Goal: Book appointment/travel/reservation

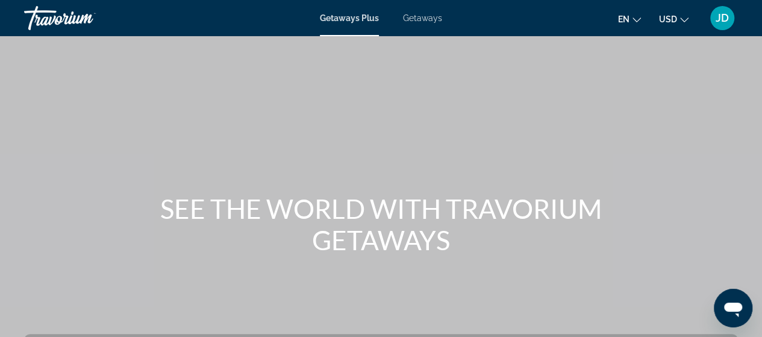
click at [432, 19] on span "Getaways" at bounding box center [422, 18] width 39 height 10
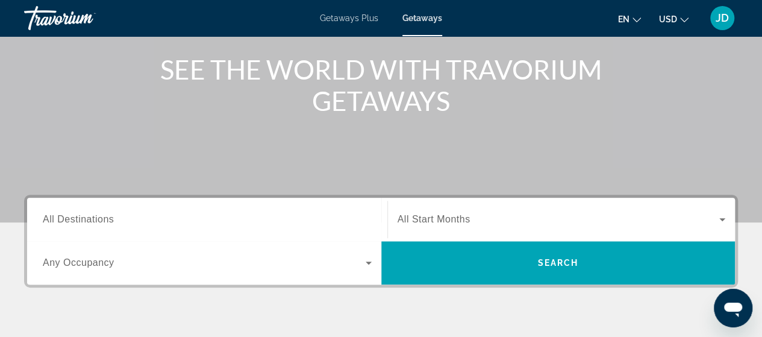
scroll to position [169, 0]
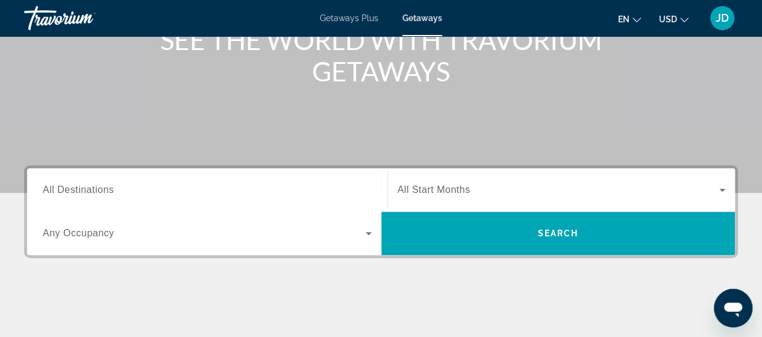
click at [83, 187] on span "All Destinations" at bounding box center [78, 189] width 71 height 10
click at [83, 187] on input "Destination All Destinations" at bounding box center [207, 190] width 329 height 14
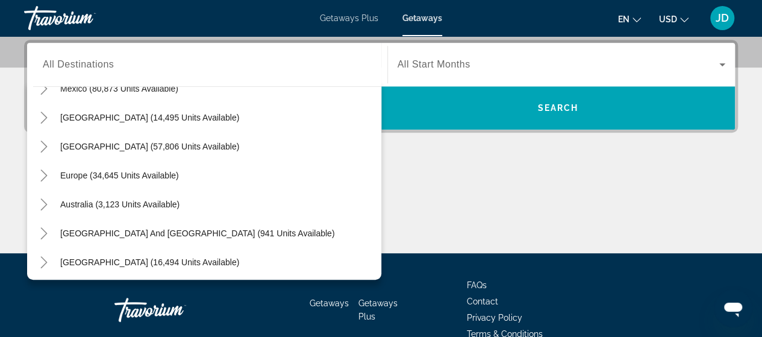
scroll to position [51, 0]
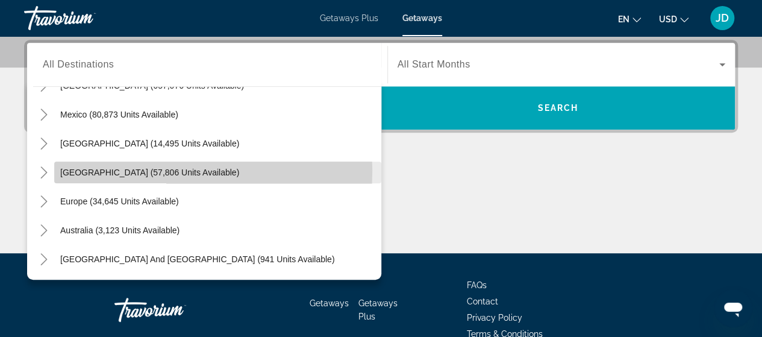
click at [116, 169] on span "Caribbean & Atlantic Islands (57,806 units available)" at bounding box center [149, 173] width 179 height 10
type input "**********"
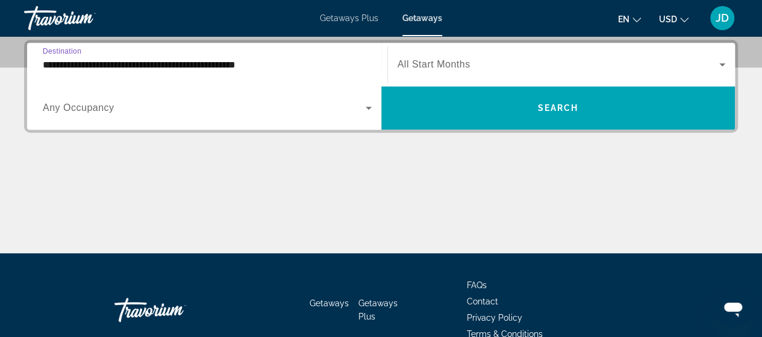
click at [724, 63] on icon "Search widget" at bounding box center [723, 64] width 6 height 3
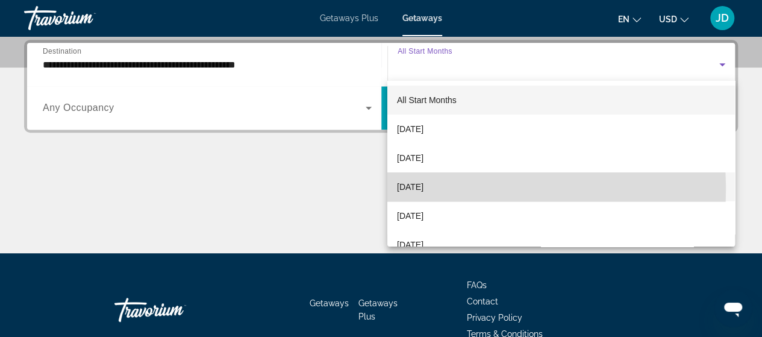
click at [415, 189] on span "November 2025" at bounding box center [410, 187] width 27 height 14
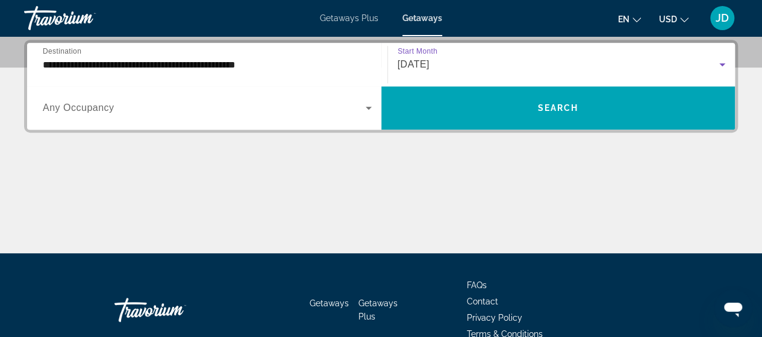
click at [370, 107] on icon "Search widget" at bounding box center [369, 108] width 6 height 3
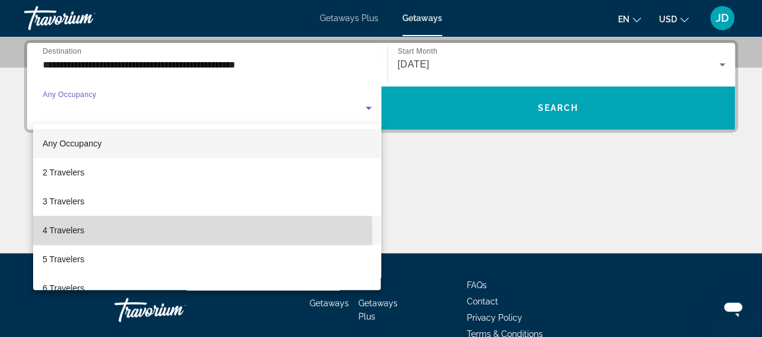
click at [77, 234] on span "4 Travelers" at bounding box center [64, 230] width 42 height 14
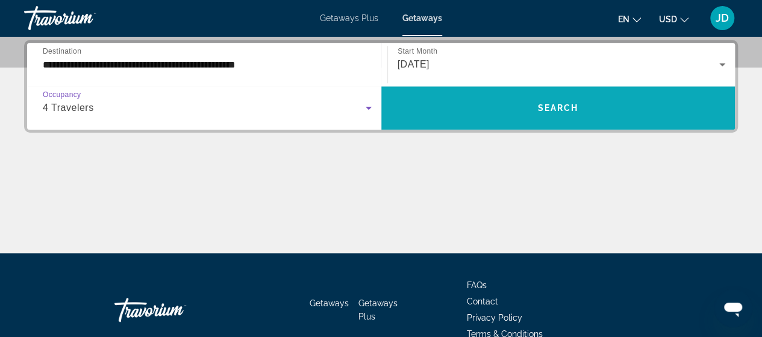
click at [553, 107] on span "Search" at bounding box center [558, 108] width 41 height 10
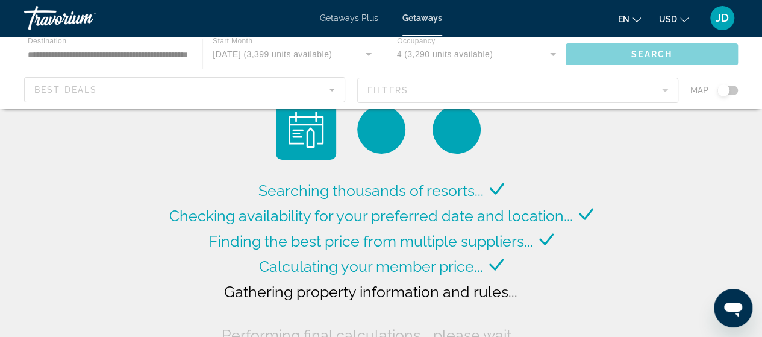
click at [383, 88] on div "Main content" at bounding box center [381, 72] width 762 height 72
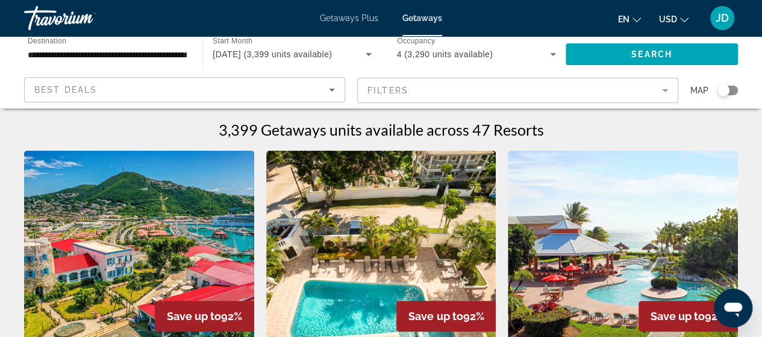
click at [375, 86] on mat-form-field "Filters" at bounding box center [517, 90] width 321 height 25
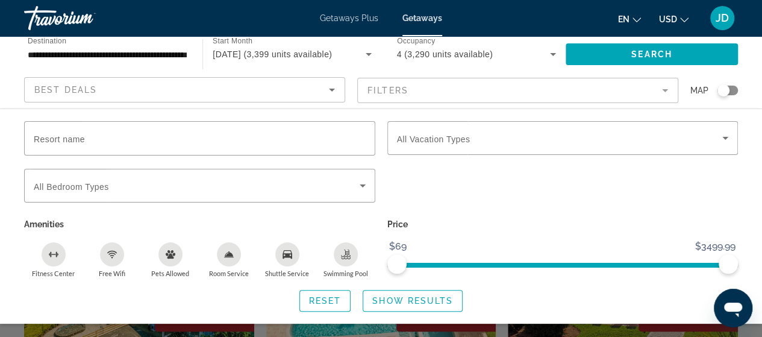
click at [467, 81] on mat-form-field "Filters" at bounding box center [517, 90] width 321 height 25
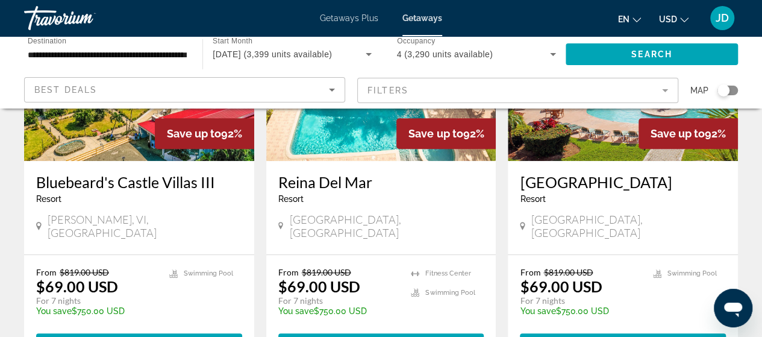
scroll to position [211, 0]
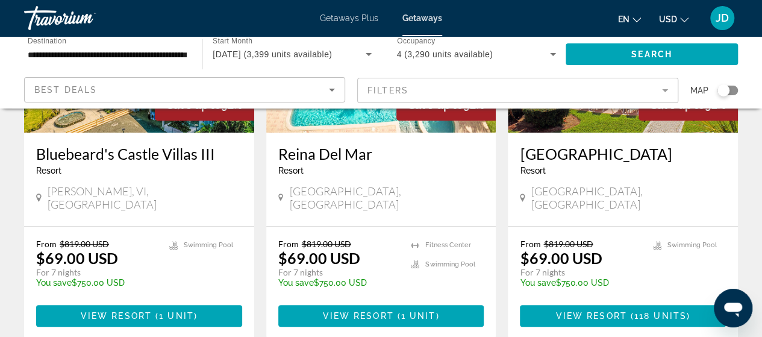
click at [405, 85] on mat-form-field "Filters" at bounding box center [517, 90] width 321 height 25
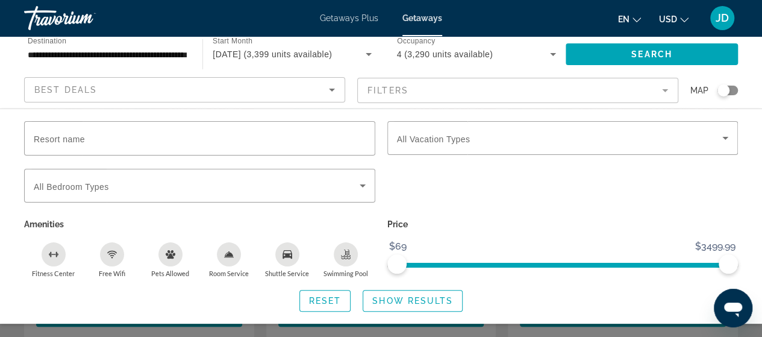
click at [385, 85] on mat-form-field "Filters" at bounding box center [517, 90] width 321 height 25
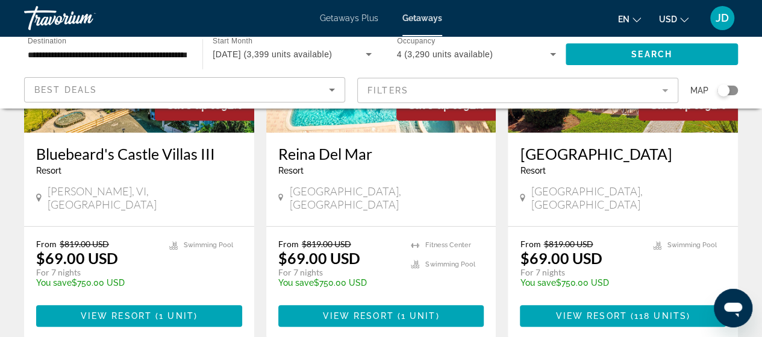
click at [664, 91] on mat-form-field "Filters" at bounding box center [517, 90] width 321 height 25
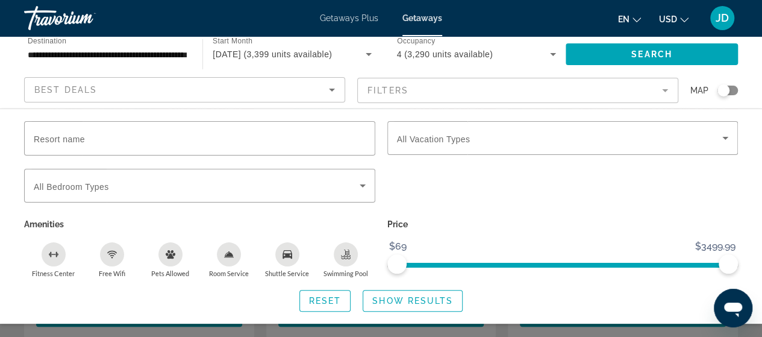
click at [665, 92] on mat-form-field "Filters" at bounding box center [517, 90] width 321 height 25
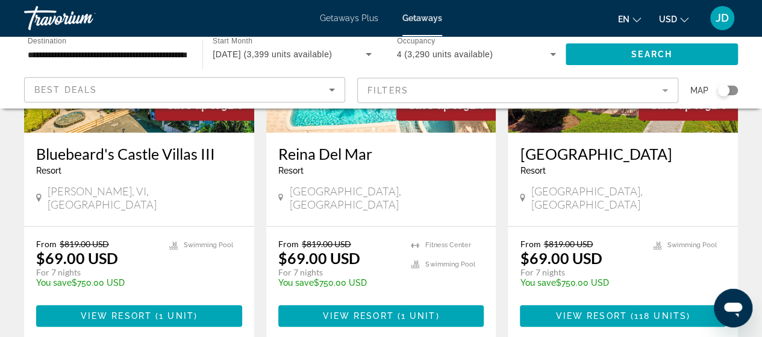
click at [665, 90] on mat-form-field "Filters" at bounding box center [517, 90] width 321 height 25
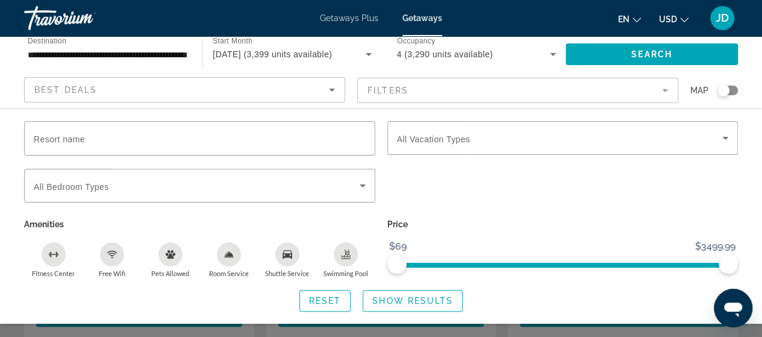
click at [722, 95] on div "Search widget" at bounding box center [724, 90] width 12 height 12
click at [720, 89] on div "Search widget" at bounding box center [728, 91] width 20 height 10
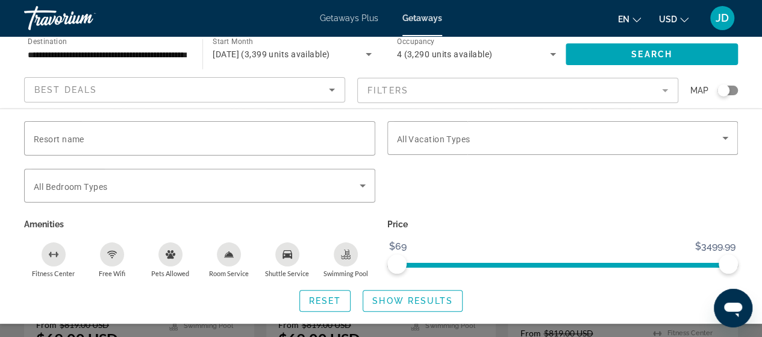
scroll to position [211, 0]
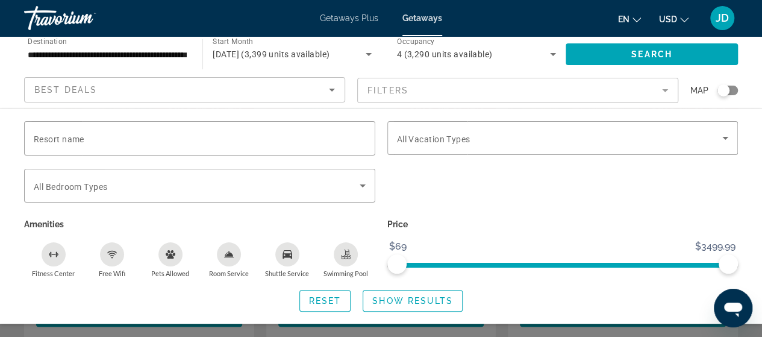
click at [665, 87] on mat-form-field "Filters" at bounding box center [517, 90] width 321 height 25
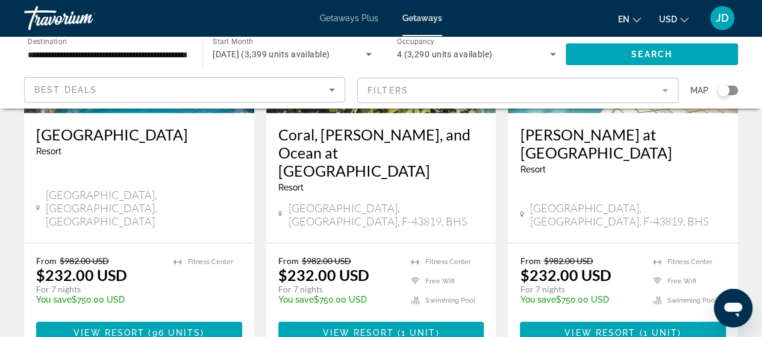
scroll to position [1572, 0]
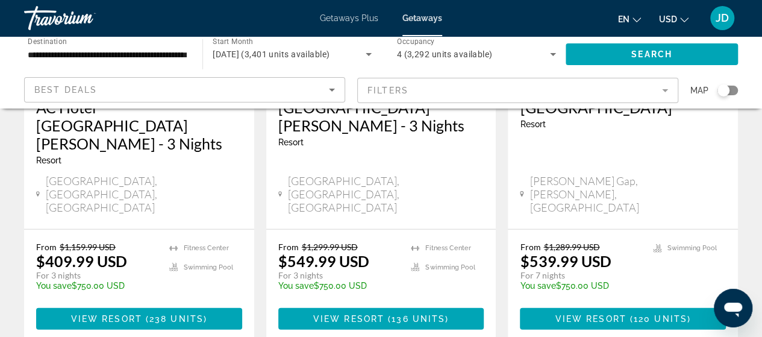
scroll to position [1657, 0]
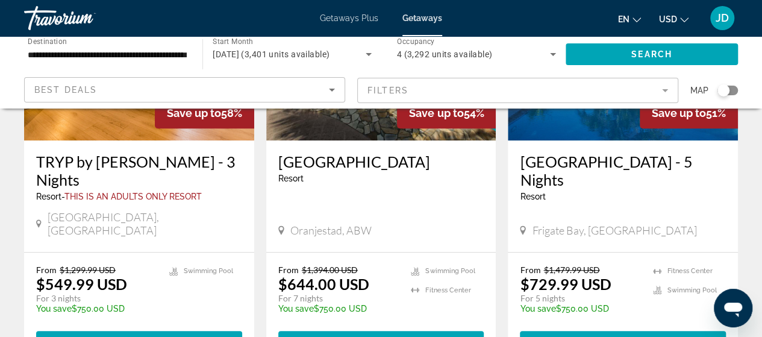
scroll to position [216, 0]
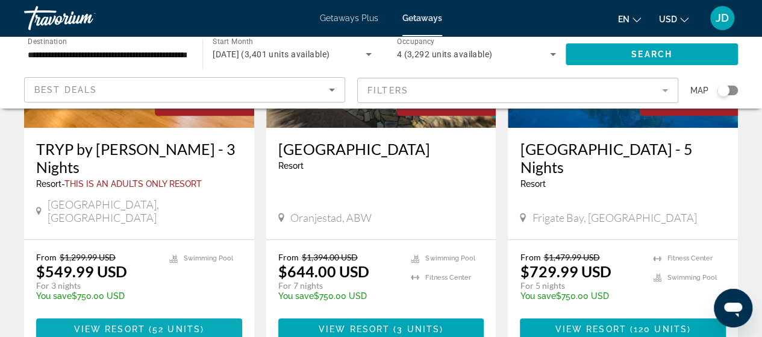
click at [131, 324] on span "View Resort" at bounding box center [109, 329] width 71 height 10
